Goal: Information Seeking & Learning: Compare options

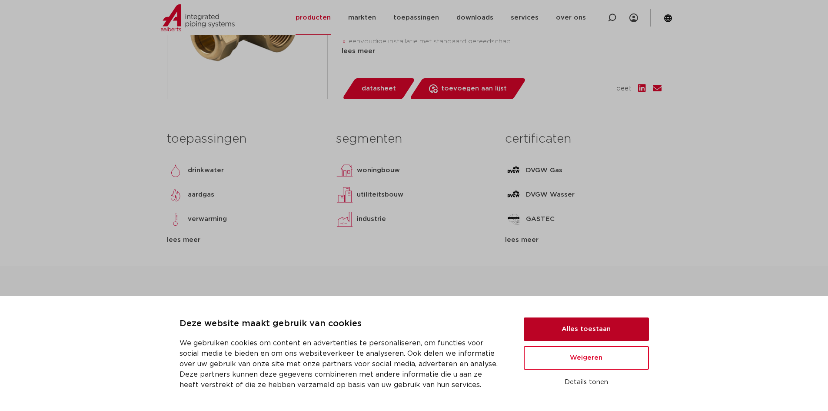
click at [599, 331] on button "Alles toestaan" at bounding box center [586, 328] width 125 height 23
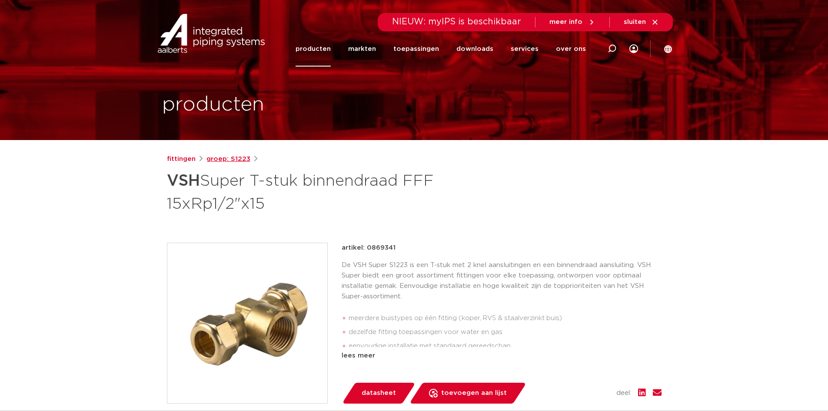
click at [233, 157] on link "groep: S1223" at bounding box center [229, 159] width 44 height 10
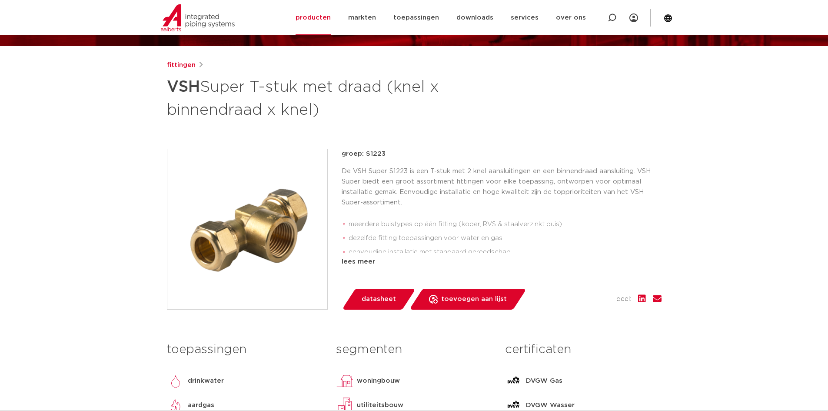
scroll to position [87, 0]
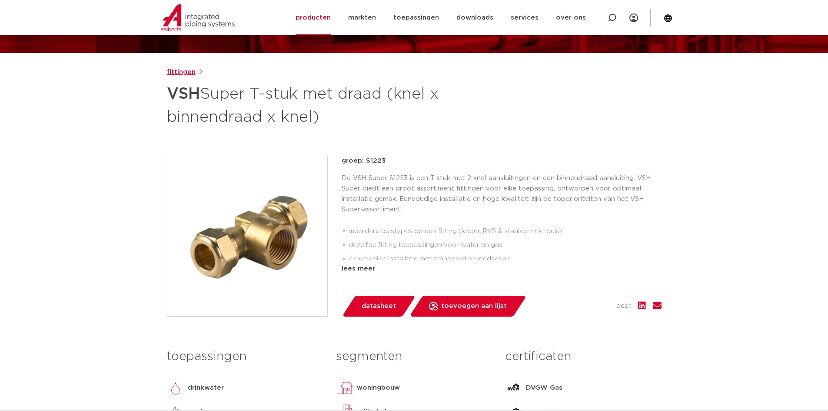
click at [193, 73] on link "fittingen" at bounding box center [181, 72] width 29 height 10
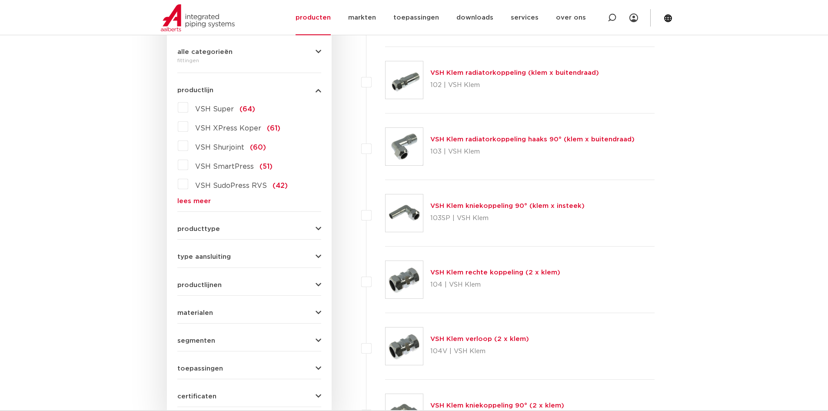
scroll to position [217, 0]
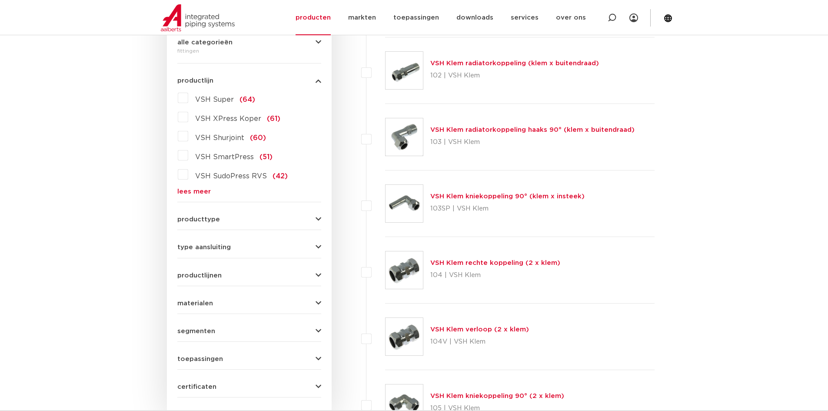
click at [258, 221] on button "producttype" at bounding box center [249, 219] width 144 height 7
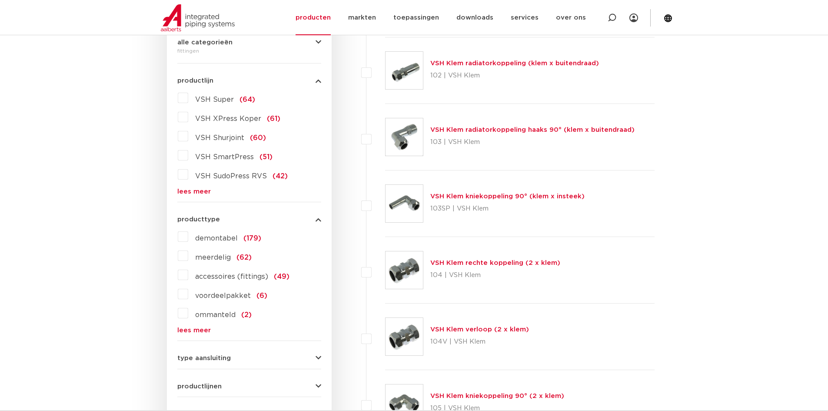
click at [195, 357] on span "type aansluiting" at bounding box center [203, 358] width 53 height 7
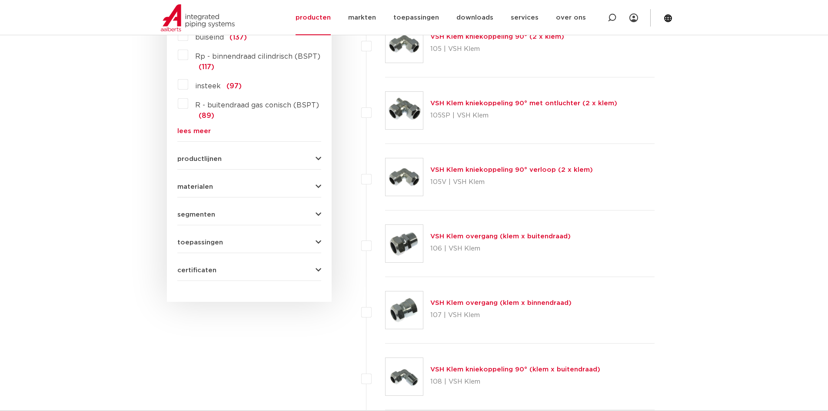
scroll to position [435, 0]
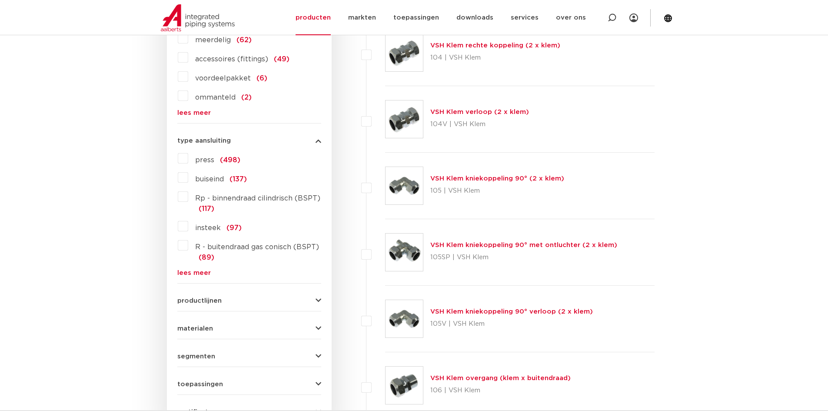
click at [252, 297] on button "productlijnen" at bounding box center [249, 300] width 144 height 7
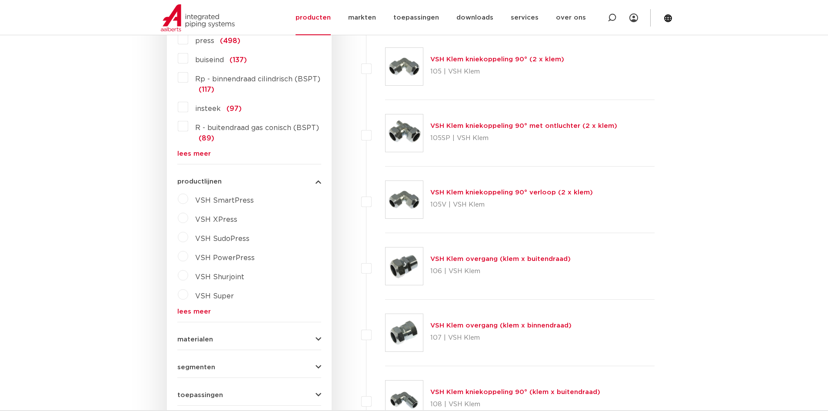
scroll to position [565, 0]
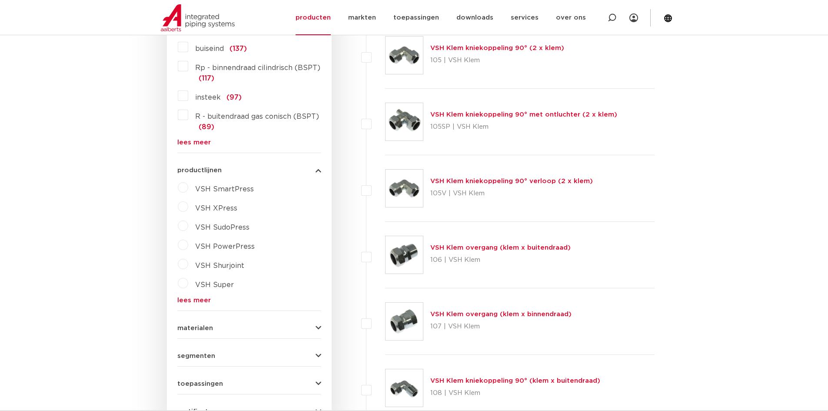
click at [188, 206] on label "VSH XPress" at bounding box center [212, 207] width 49 height 14
click at [240, 232] on select "maak een keuze VSH XPress RVS 304 fittingen VSH XPress Staalverzinkt fittingen …" at bounding box center [257, 229] width 124 height 20
select select "4450"
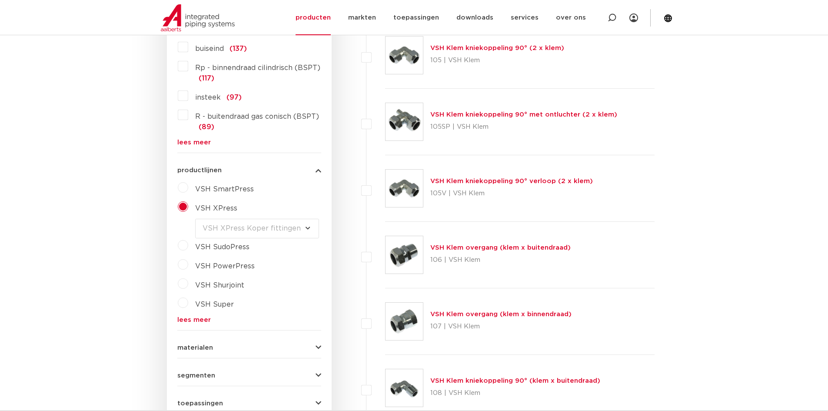
click at [195, 219] on select "maak een keuze VSH XPress RVS 304 fittingen VSH XPress Staalverzinkt fittingen …" at bounding box center [257, 229] width 124 height 20
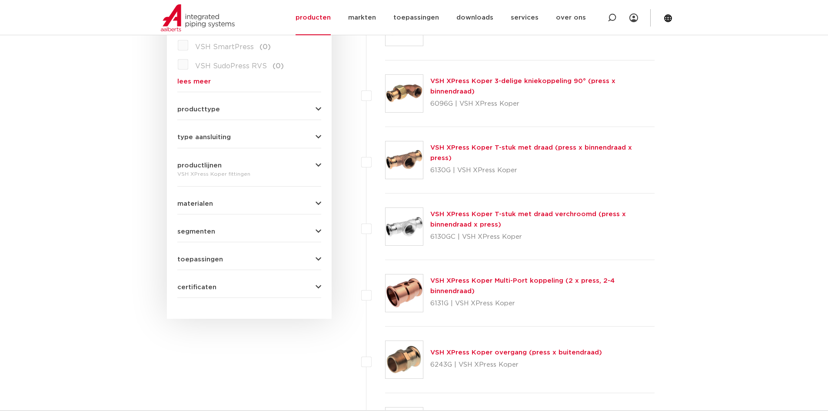
scroll to position [348, 0]
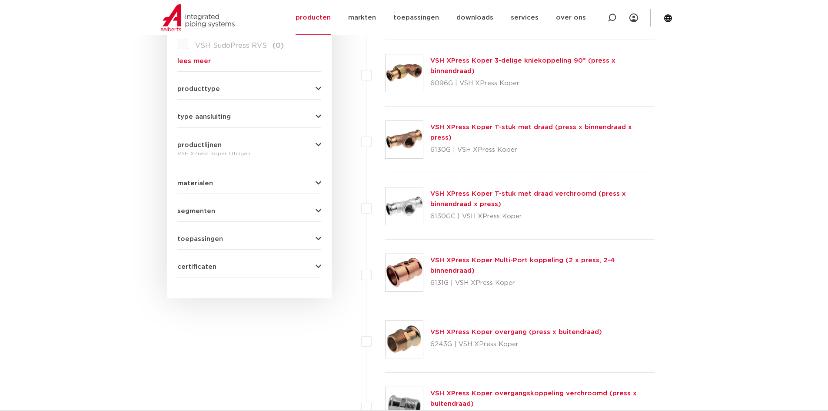
click at [519, 132] on link "VSH XPress Koper T-stuk met draad (press x binnendraad x press)" at bounding box center [532, 132] width 202 height 17
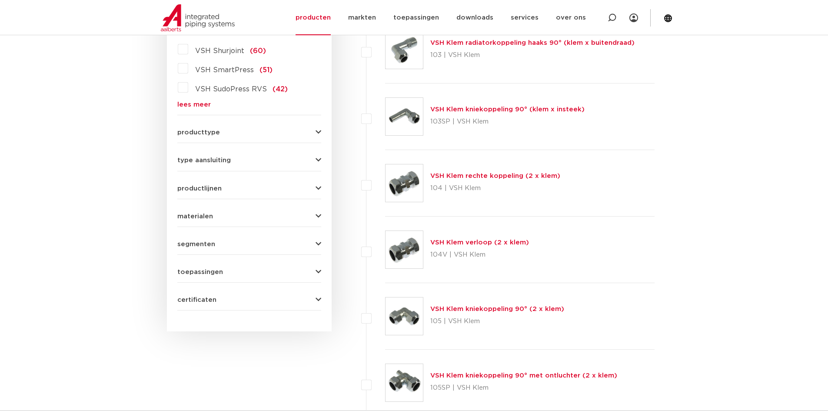
scroll to position [217, 0]
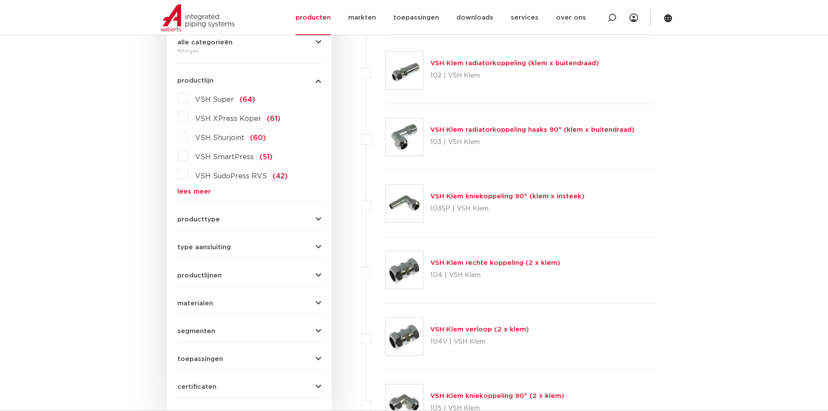
click at [189, 98] on label "VSH Super (64)" at bounding box center [221, 98] width 67 height 14
click at [0, 0] on input "VSH Super (64)" at bounding box center [0, 0] width 0 height 0
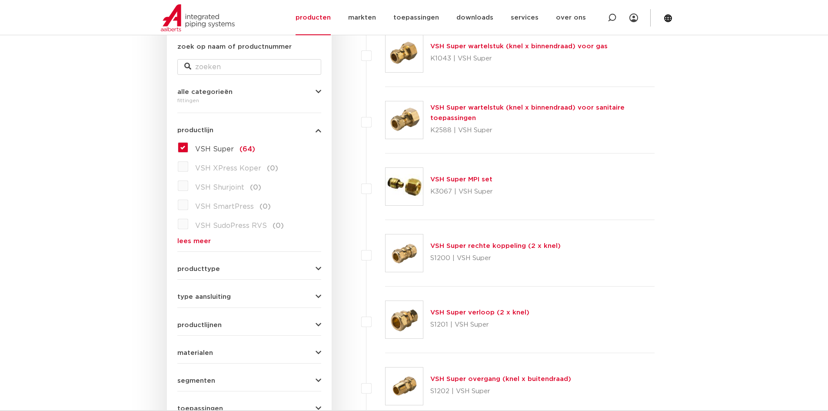
scroll to position [174, 0]
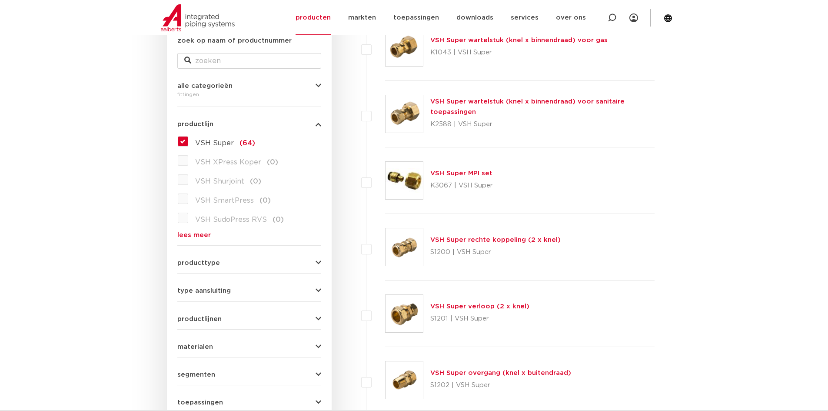
click at [225, 89] on span "alle categorieën" at bounding box center [204, 86] width 55 height 7
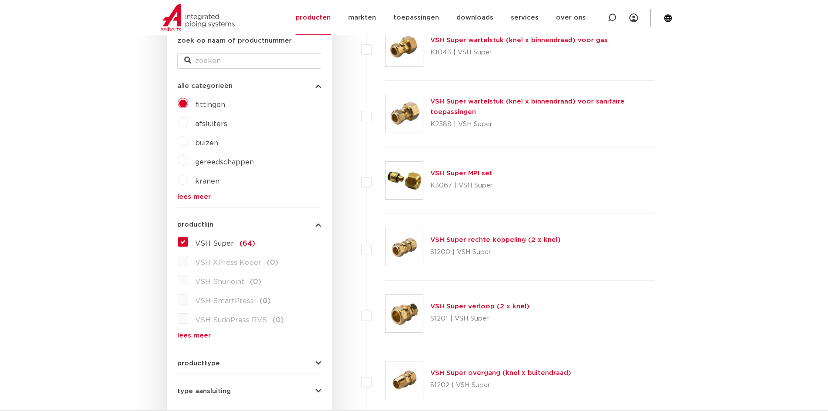
click at [188, 241] on label "VSH Super (64)" at bounding box center [221, 242] width 67 height 14
click at [0, 0] on input "VSH Super (64)" at bounding box center [0, 0] width 0 height 0
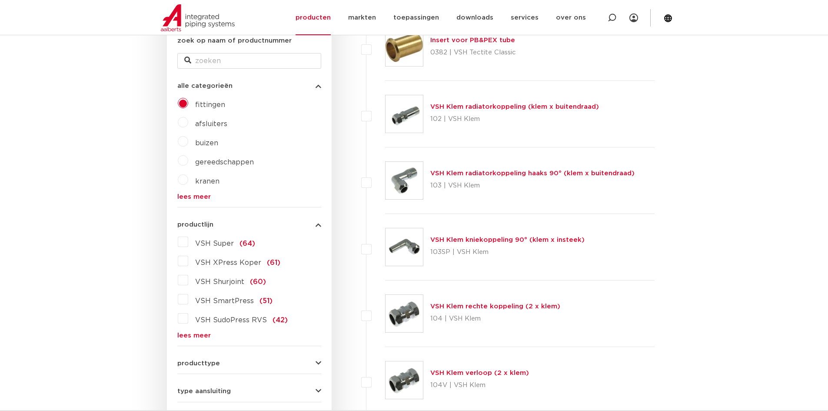
click at [215, 366] on span "producttype" at bounding box center [198, 363] width 43 height 7
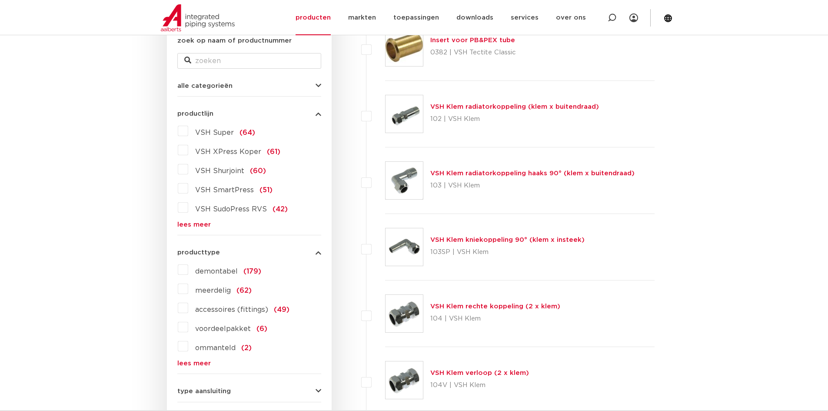
click at [224, 268] on span "demontabel" at bounding box center [216, 271] width 43 height 7
click at [0, 0] on input "demontabel (179)" at bounding box center [0, 0] width 0 height 0
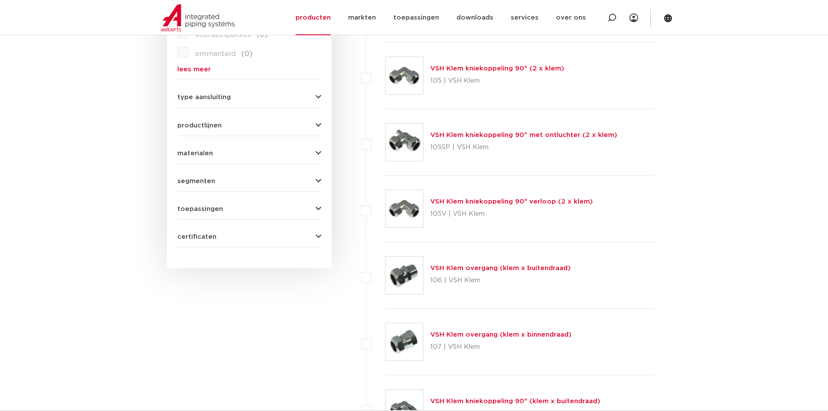
scroll to position [261, 0]
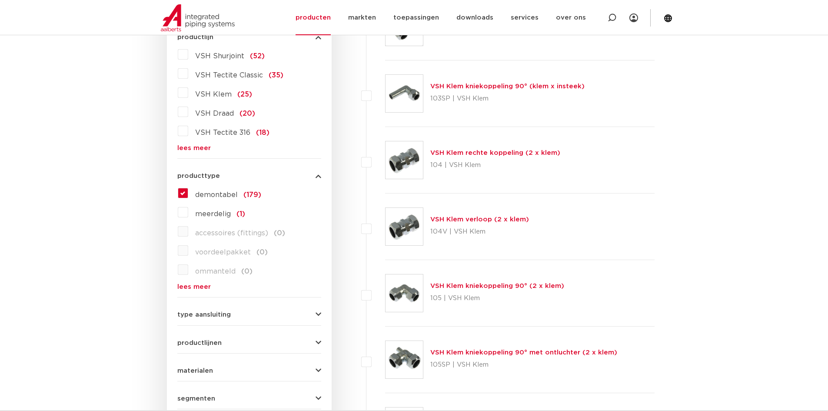
click at [218, 375] on form "zoek op naam of productnummer alle categorieën fittingen fittingen afsluiters b…" at bounding box center [249, 207] width 144 height 516
click at [218, 374] on form "zoek op naam of productnummer alle categorieën fittingen fittingen afsluiters b…" at bounding box center [249, 207] width 144 height 516
click at [245, 369] on button "materialen" at bounding box center [249, 370] width 144 height 7
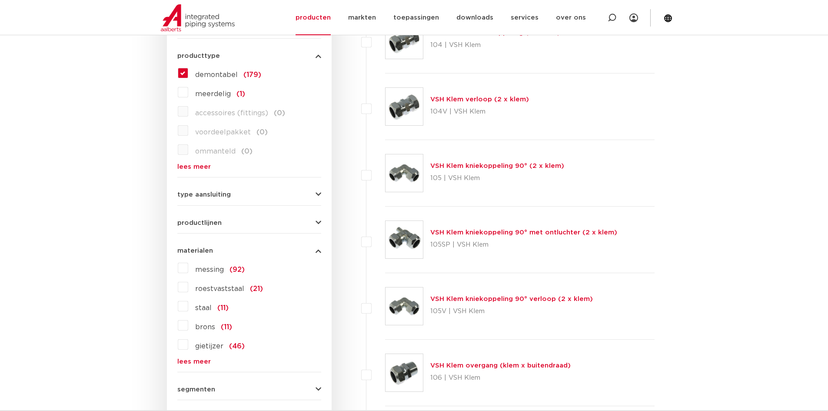
scroll to position [391, 0]
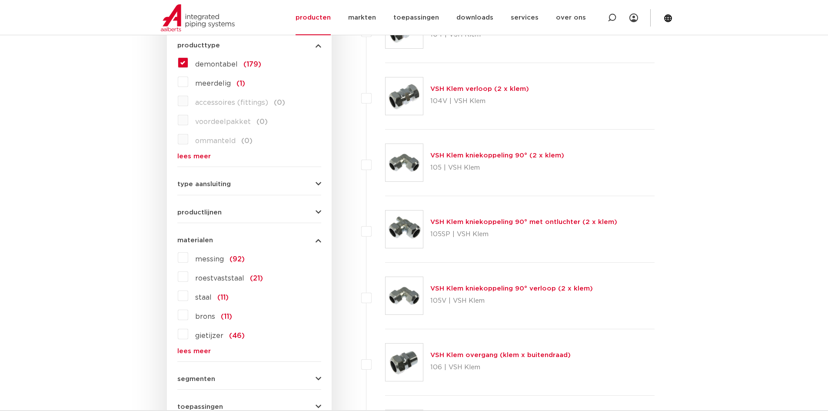
click at [188, 314] on label "brons (11)" at bounding box center [210, 315] width 44 height 14
click at [0, 0] on input "brons (11)" at bounding box center [0, 0] width 0 height 0
click at [188, 257] on label "messing (92)" at bounding box center [216, 257] width 57 height 14
click at [0, 0] on input "messing (92)" at bounding box center [0, 0] width 0 height 0
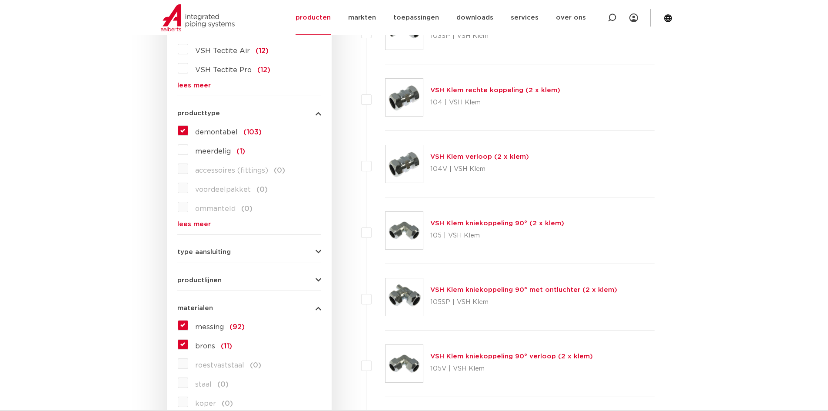
scroll to position [217, 0]
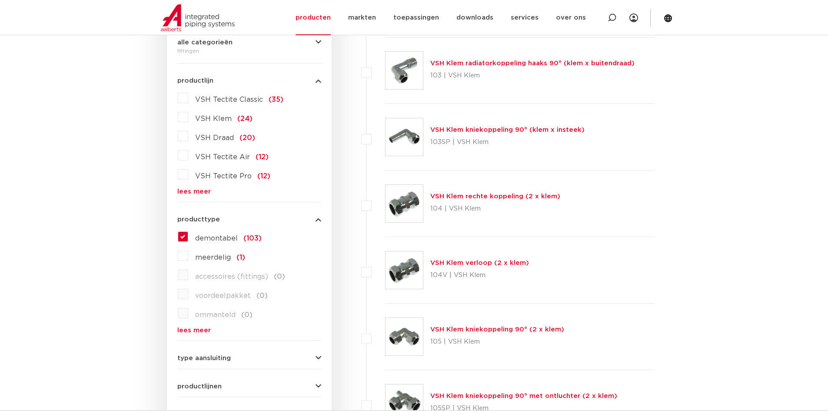
click at [188, 237] on label "demontabel (103)" at bounding box center [224, 237] width 73 height 14
click at [0, 0] on input "demontabel (103)" at bounding box center [0, 0] width 0 height 0
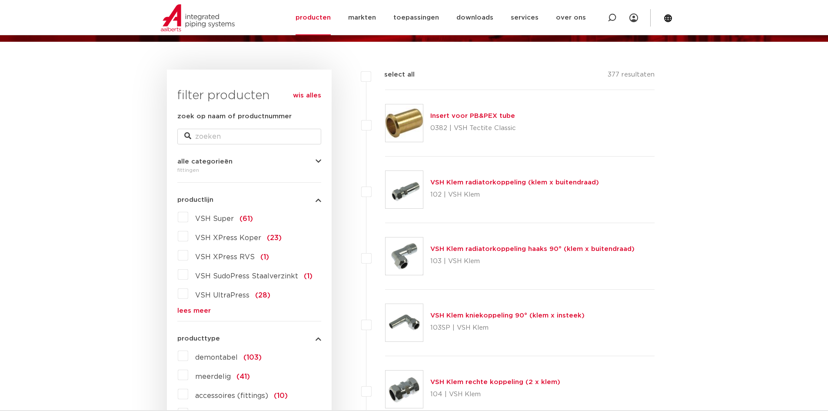
scroll to position [87, 0]
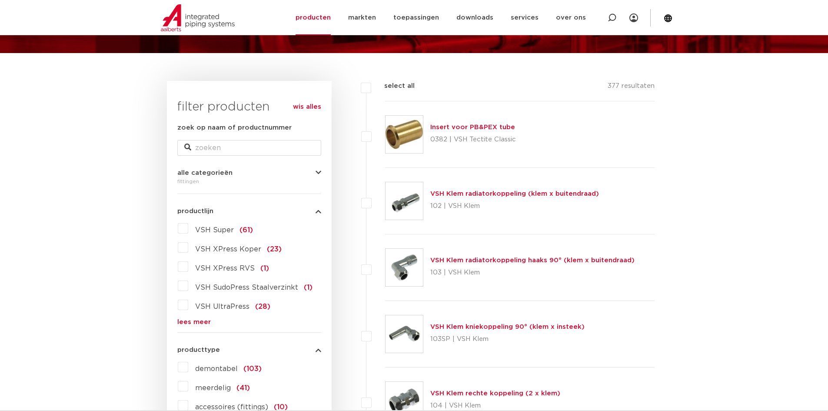
click at [202, 321] on link "lees meer" at bounding box center [249, 322] width 144 height 7
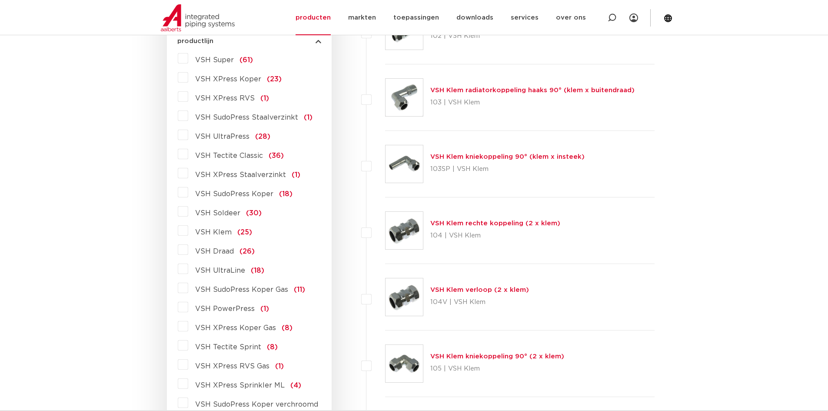
scroll to position [261, 0]
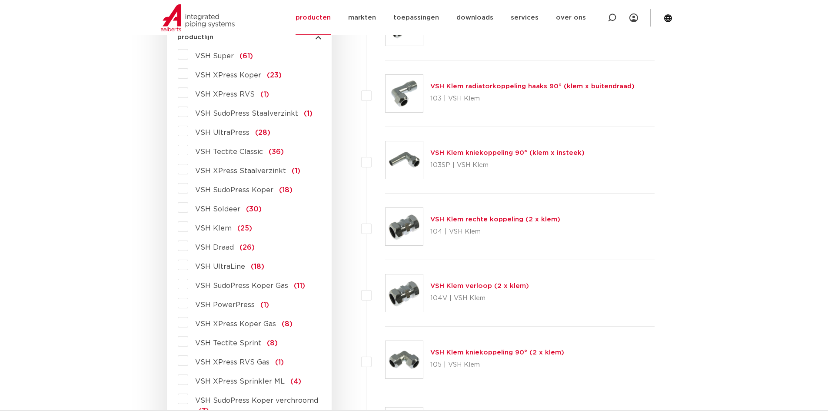
click at [228, 57] on span "VSH Super" at bounding box center [214, 56] width 39 height 7
click at [0, 0] on input "VSH Super (61)" at bounding box center [0, 0] width 0 height 0
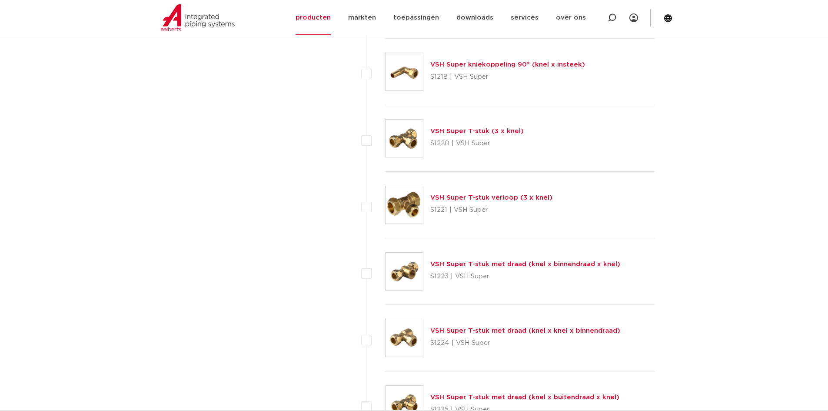
scroll to position [1174, 0]
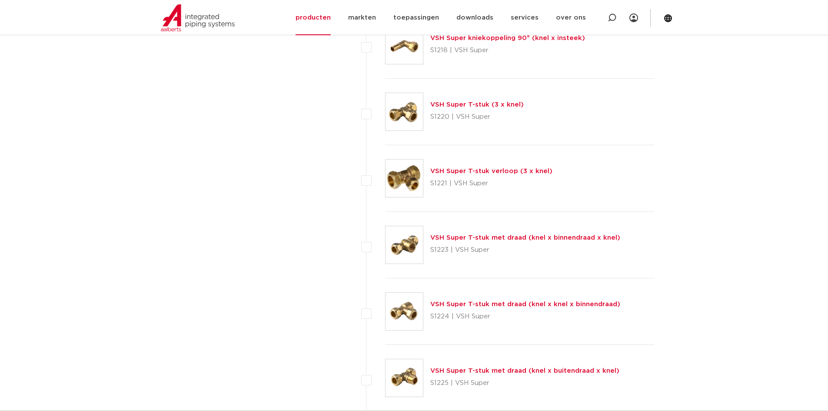
click at [543, 236] on link "VSH Super T-stuk met draad (knel x binnendraad x knel)" at bounding box center [526, 237] width 190 height 7
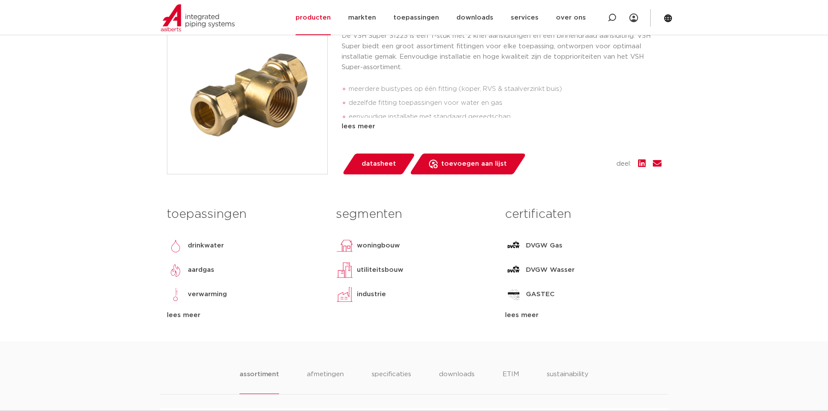
scroll to position [130, 0]
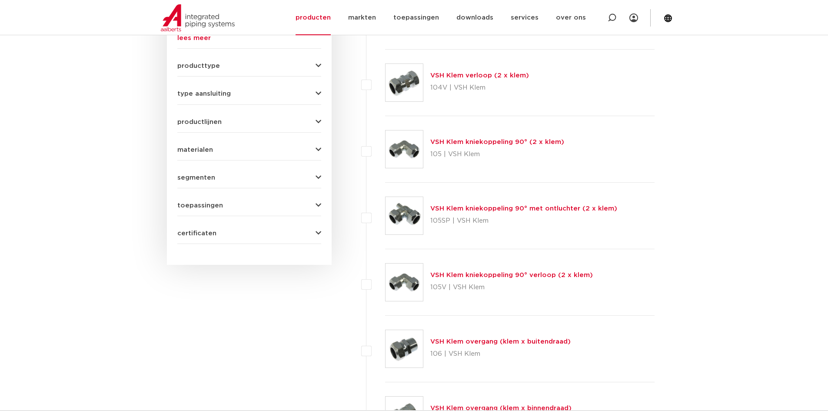
scroll to position [391, 0]
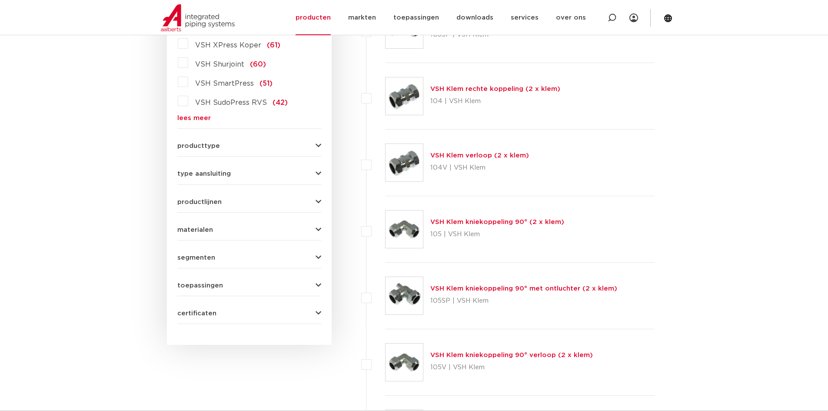
click at [214, 223] on div "materialen messing (311) roestvaststaal (190) staal (125) koper (107) brons (84…" at bounding box center [249, 226] width 144 height 13
click at [214, 230] on button "materialen" at bounding box center [249, 230] width 144 height 7
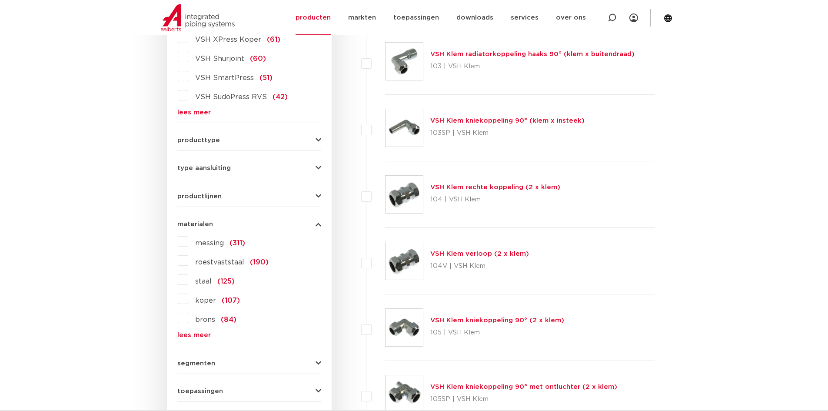
scroll to position [280, 0]
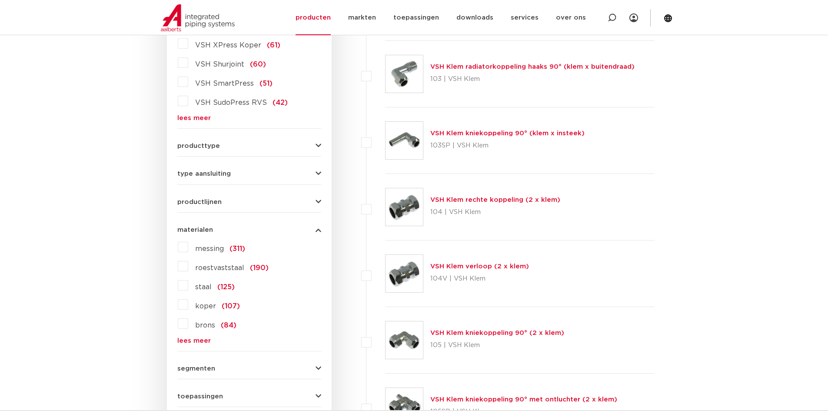
click at [189, 247] on label "messing (311)" at bounding box center [216, 247] width 57 height 14
click at [0, 0] on input "messing (311)" at bounding box center [0, 0] width 0 height 0
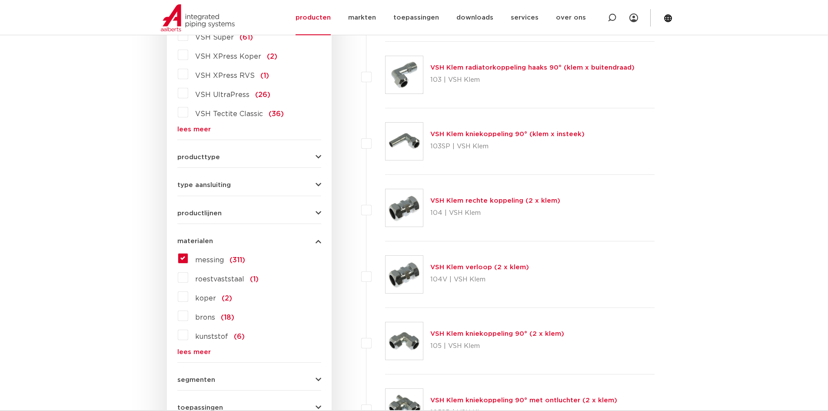
scroll to position [280, 0]
click at [188, 297] on label "koper (2)" at bounding box center [210, 296] width 44 height 14
click at [0, 0] on input "koper (2)" at bounding box center [0, 0] width 0 height 0
click at [188, 337] on label "brons (19)" at bounding box center [211, 334] width 46 height 14
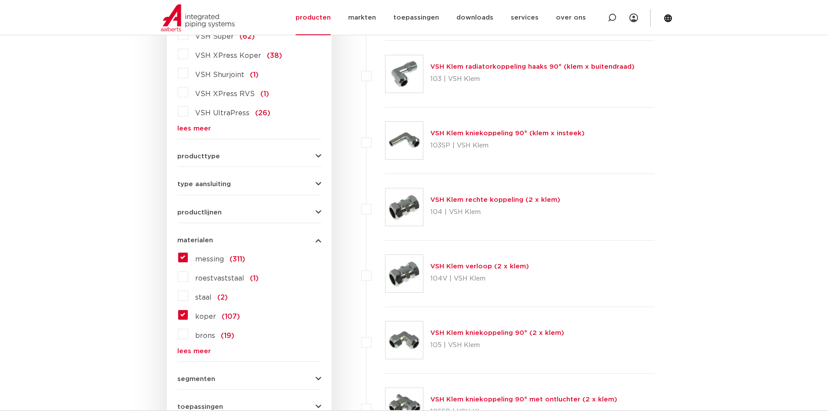
click at [0, 0] on input "brons (19)" at bounding box center [0, 0] width 0 height 0
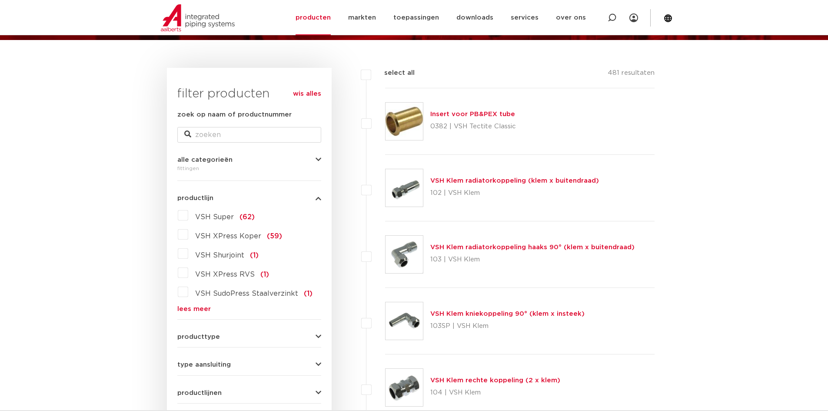
scroll to position [107, 0]
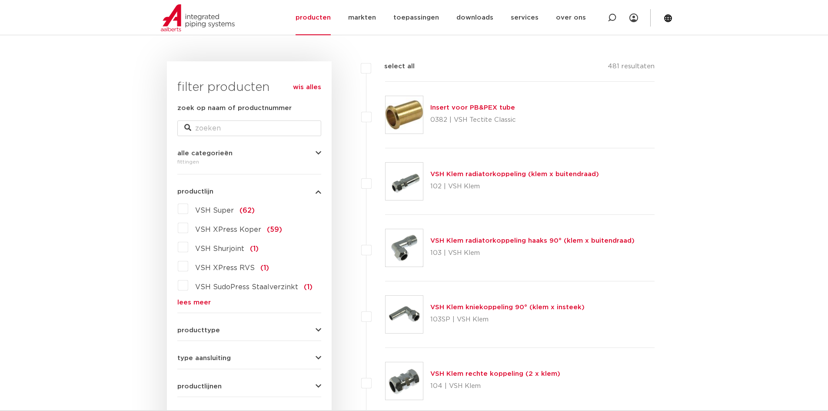
click at [200, 212] on span "VSH Super" at bounding box center [214, 210] width 39 height 7
click at [0, 0] on input "VSH Super (62)" at bounding box center [0, 0] width 0 height 0
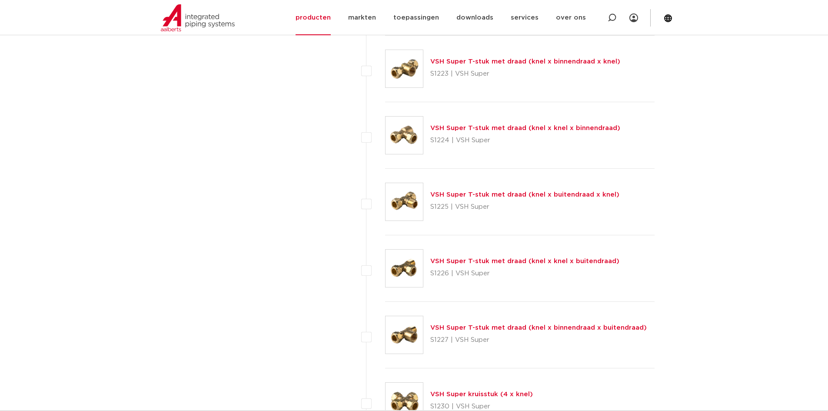
scroll to position [1368, 0]
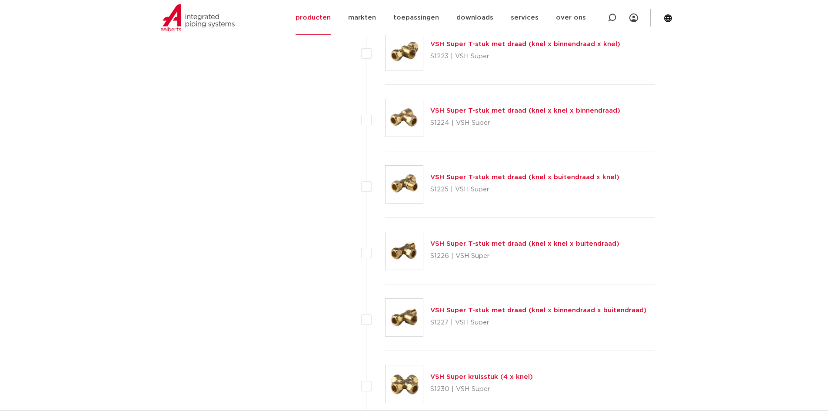
click at [466, 176] on link "VSH Super T-stuk met draad (knel x buitendraad x knel)" at bounding box center [525, 177] width 189 height 7
